Goal: Information Seeking & Learning: Understand process/instructions

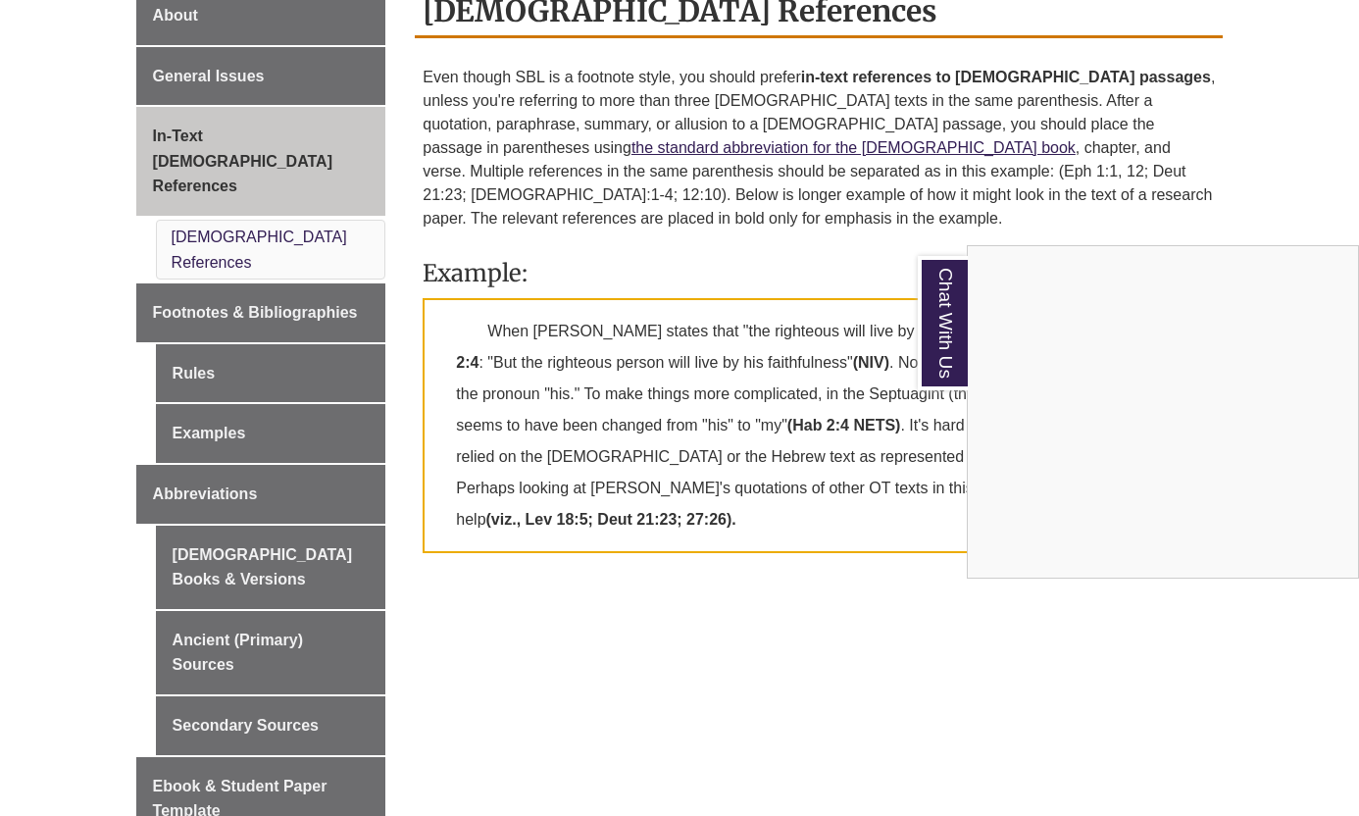
scroll to position [582, 0]
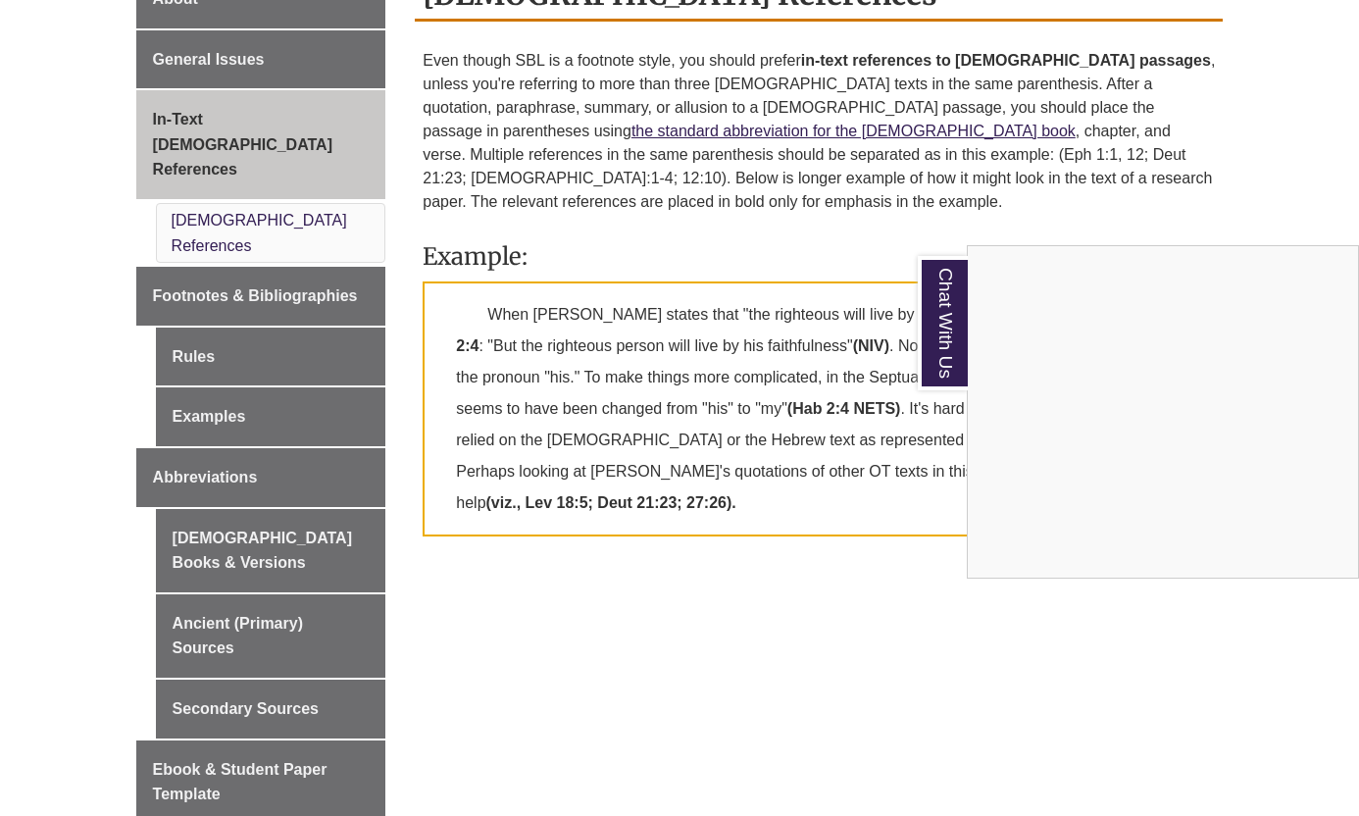
click at [275, 211] on div "Chat With Us" at bounding box center [679, 408] width 1359 height 816
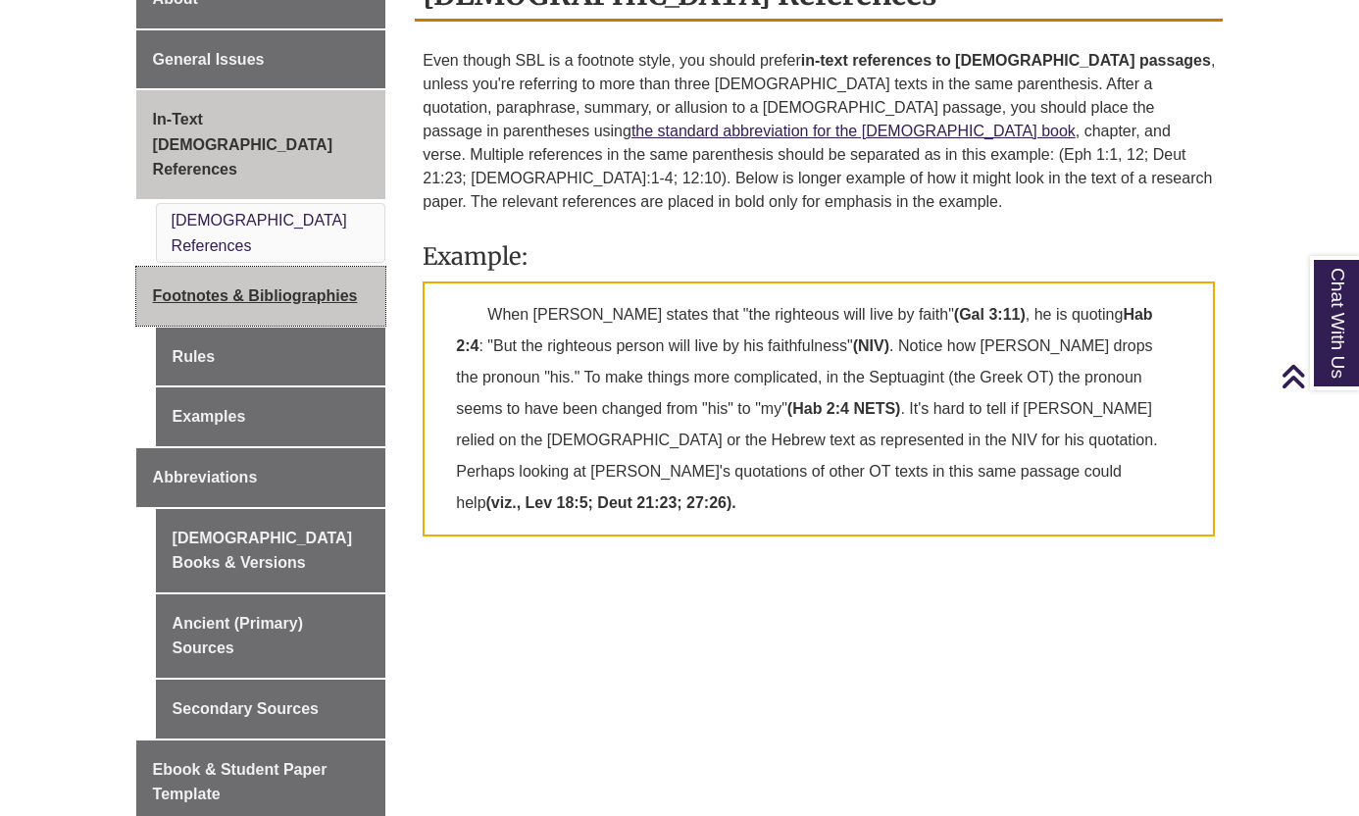
click at [239, 287] on span "Footnotes & Bibliographies" at bounding box center [255, 295] width 205 height 17
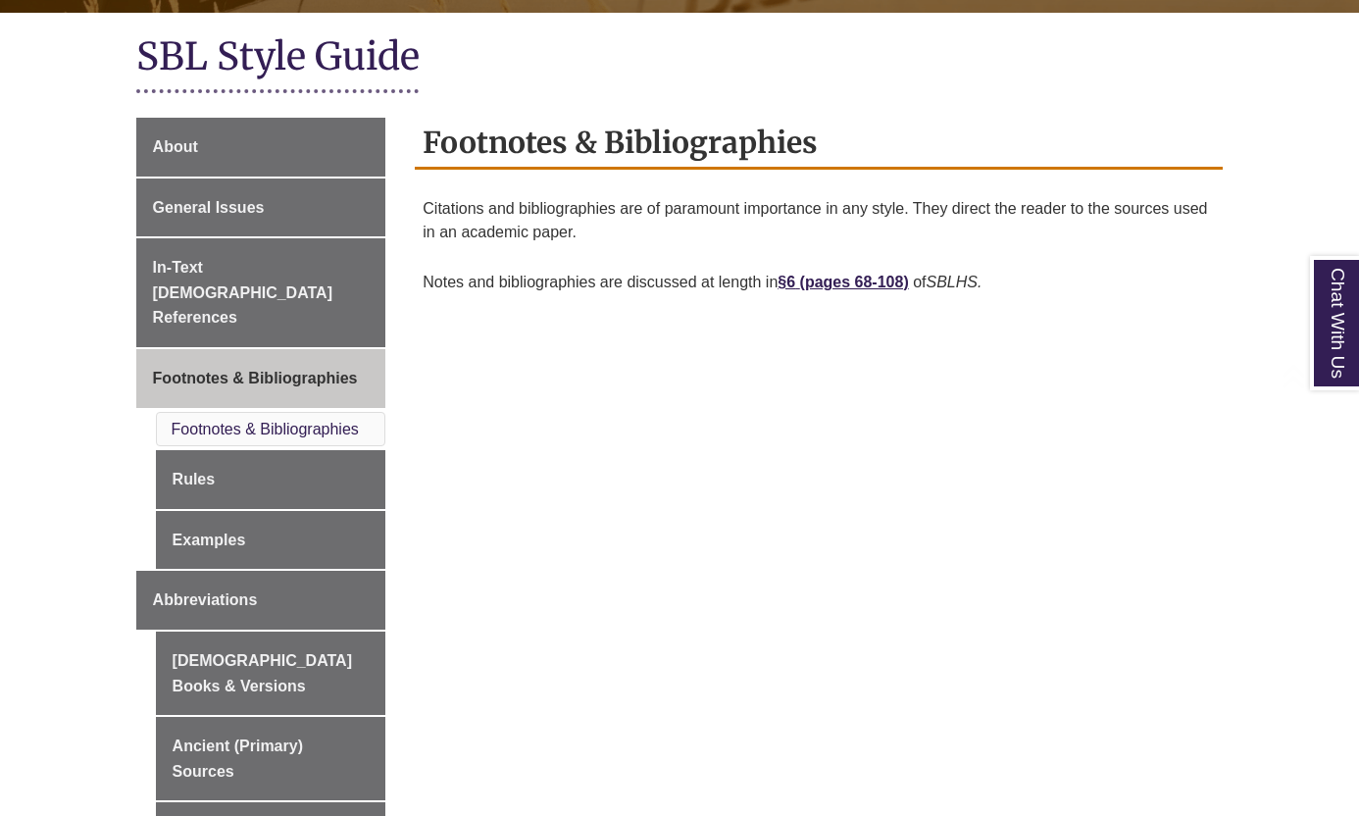
scroll to position [619, 0]
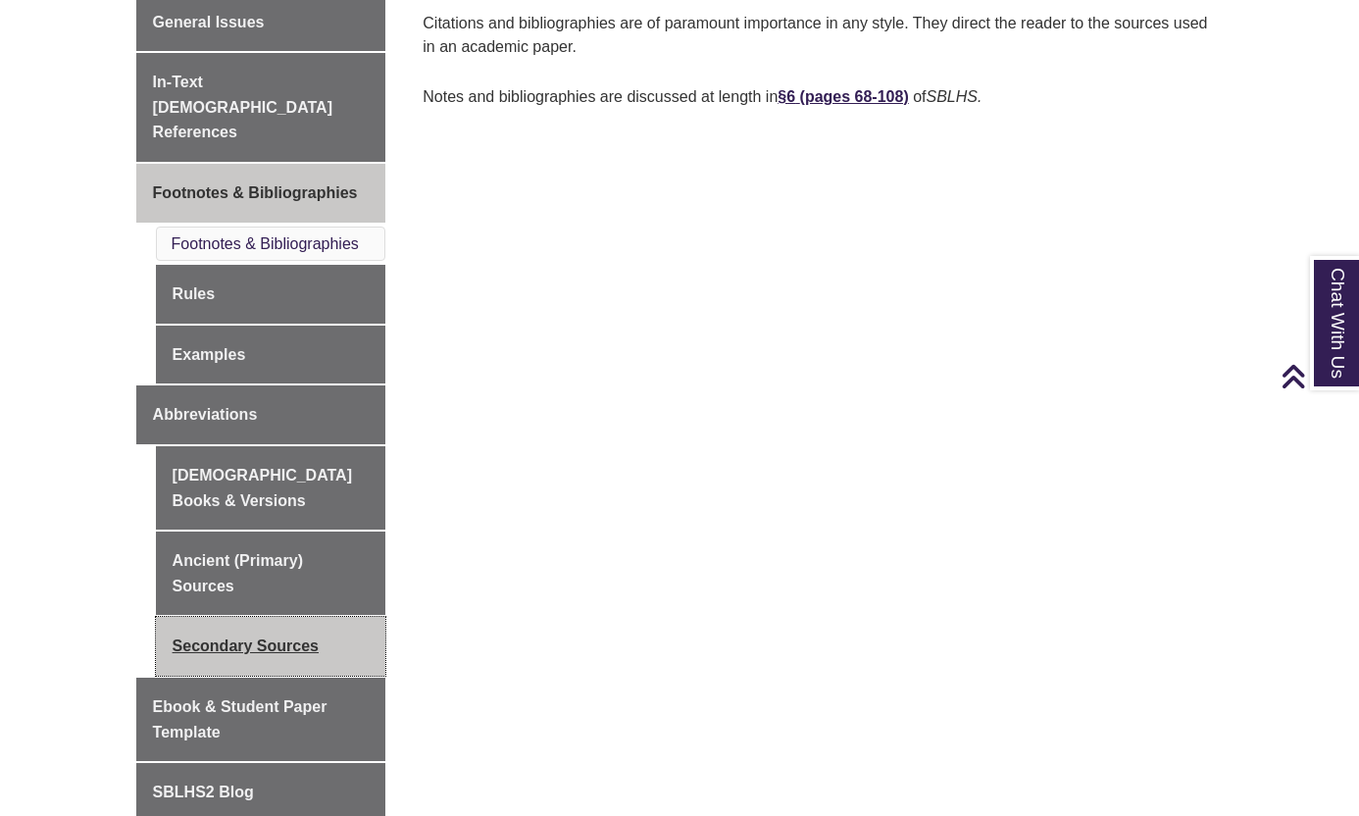
click at [249, 617] on link "Secondary Sources" at bounding box center [271, 646] width 231 height 59
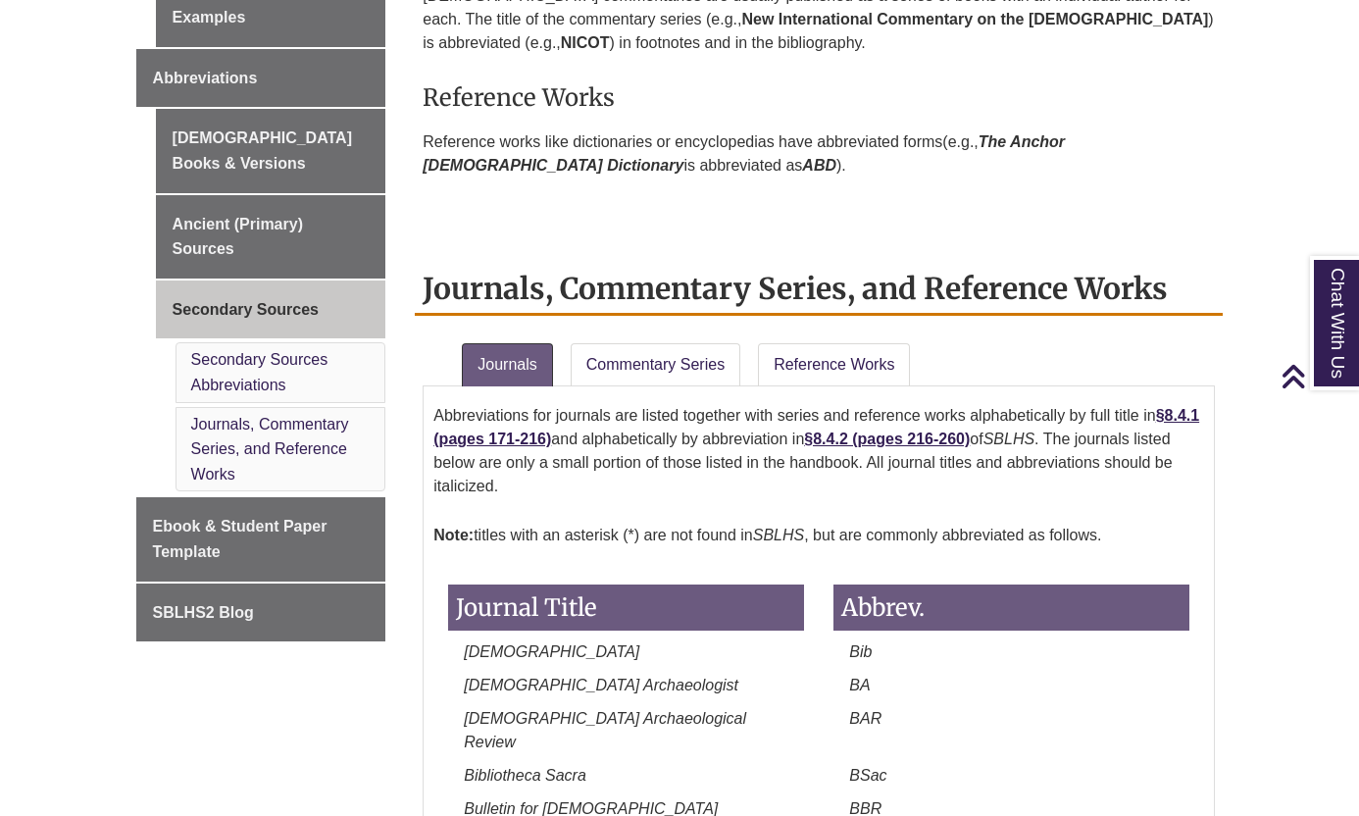
scroll to position [1061, 0]
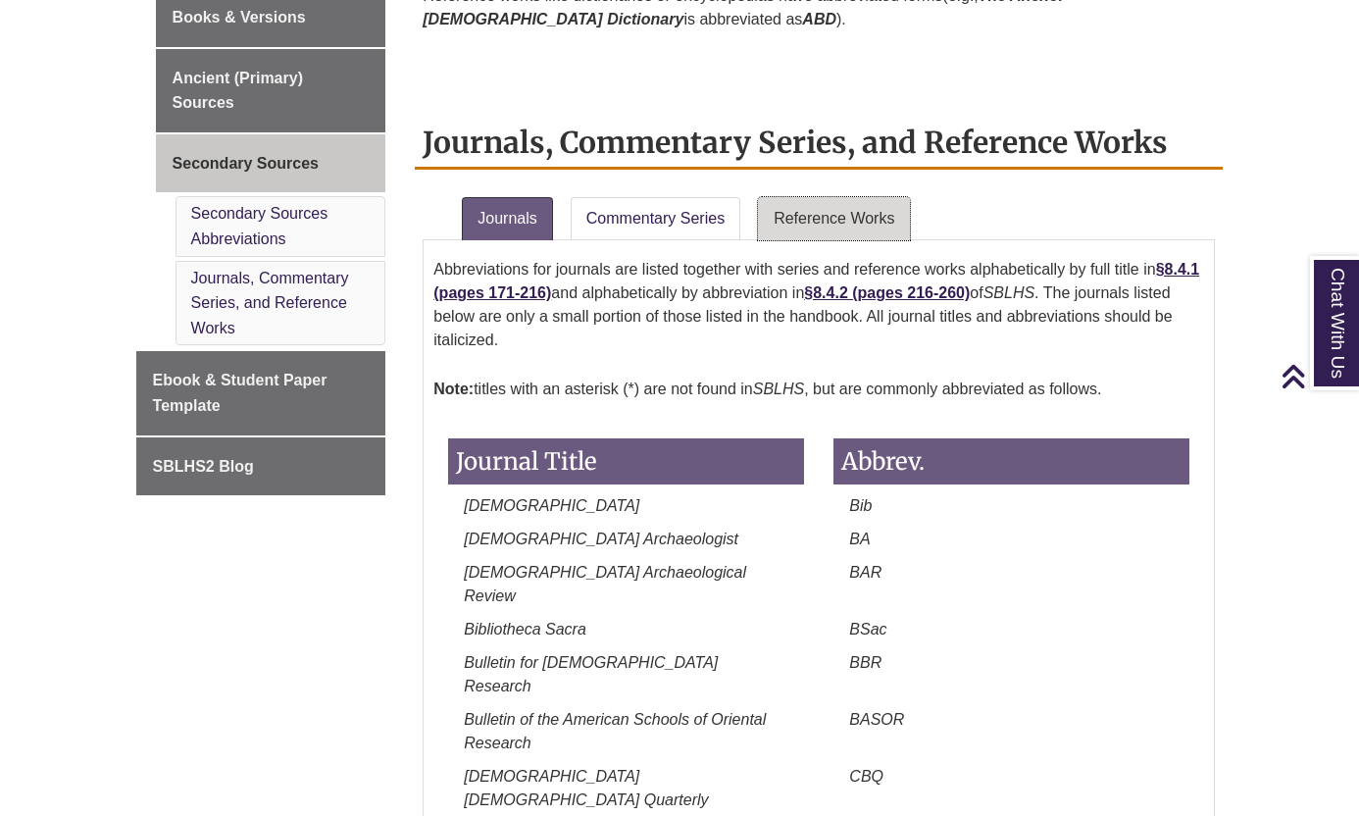
click at [840, 217] on link "Reference Works" at bounding box center [834, 218] width 152 height 43
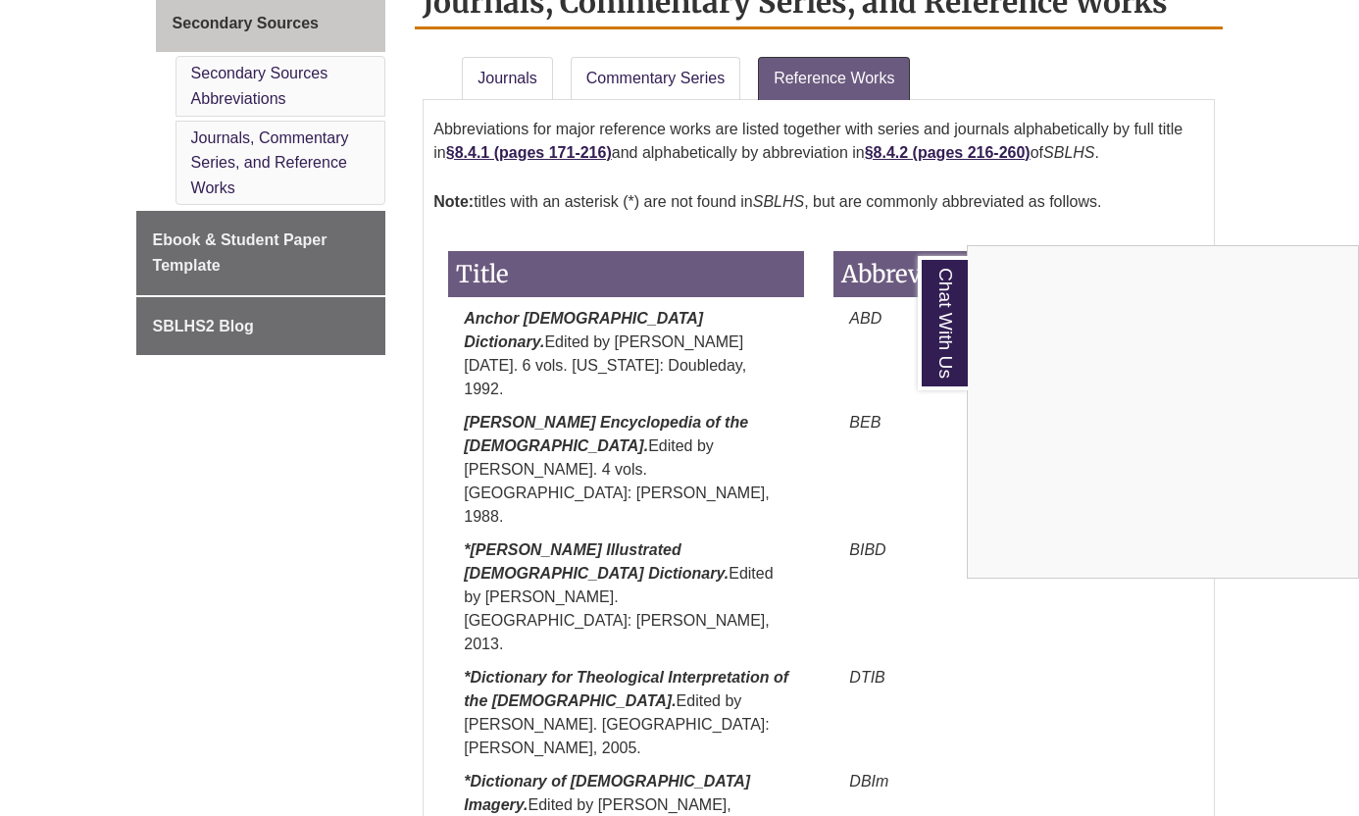
scroll to position [1204, 0]
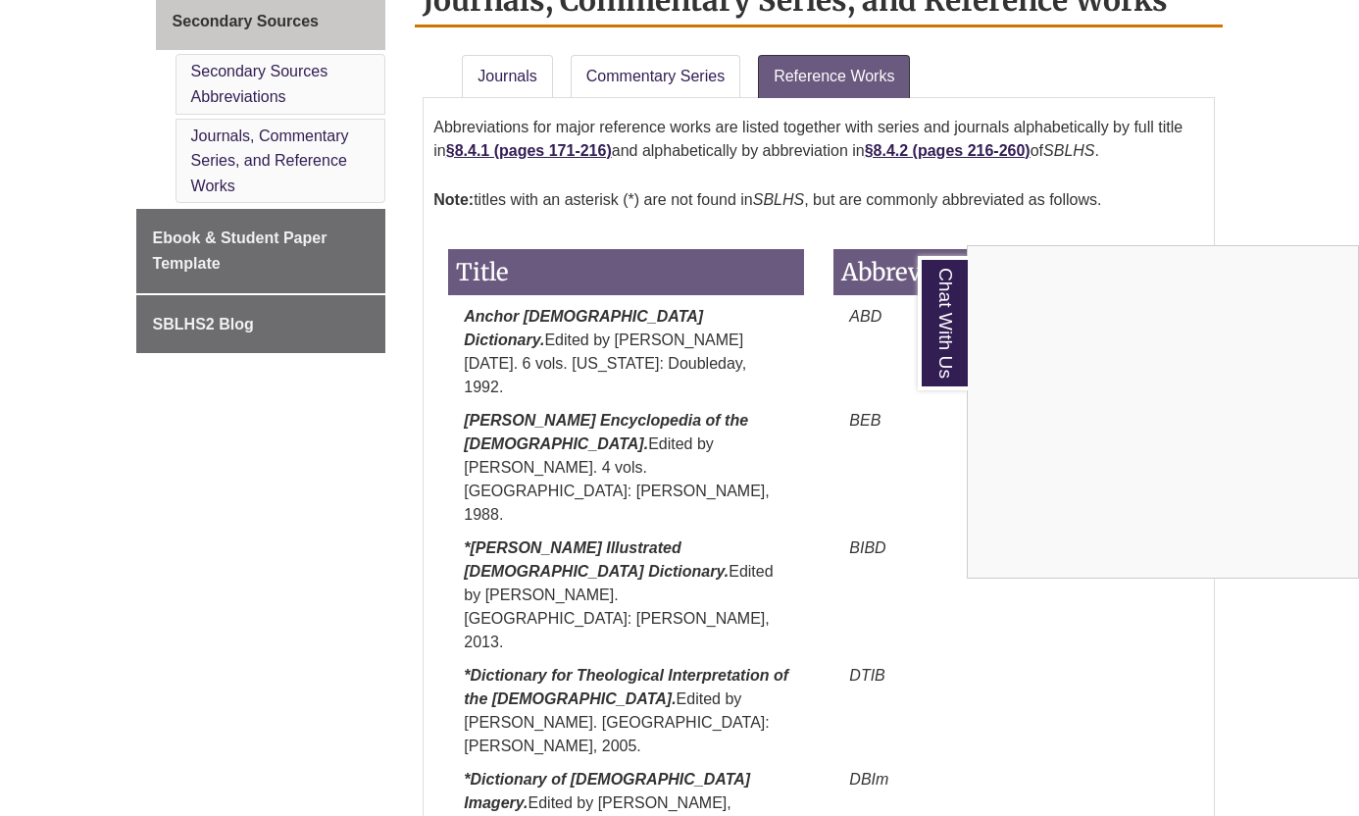
click at [835, 146] on div "Chat With Us" at bounding box center [679, 408] width 1359 height 816
